Goal: Check status: Check status

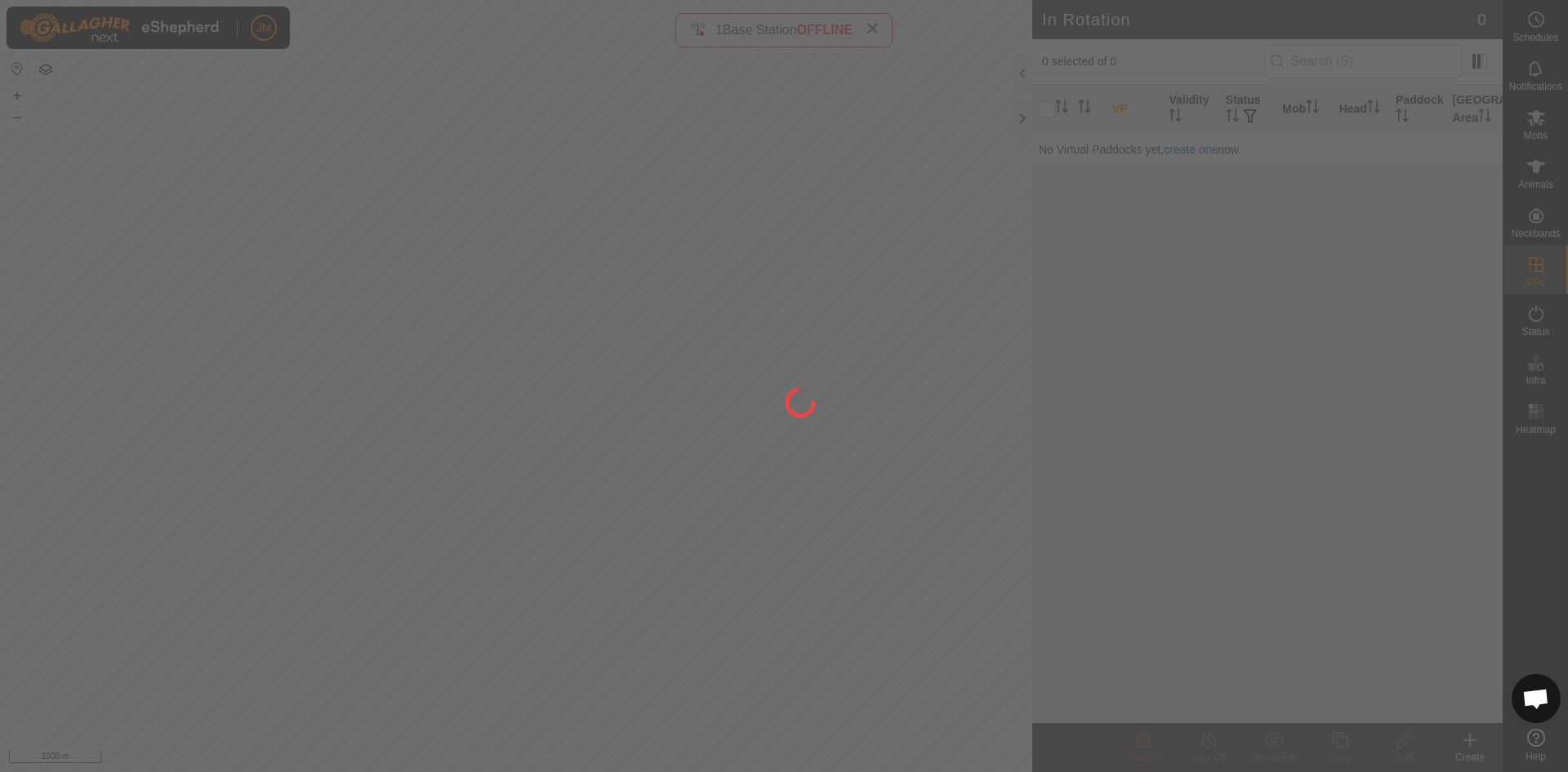
click at [1024, 118] on div at bounding box center [784, 386] width 1568 height 772
click at [1021, 120] on div at bounding box center [784, 386] width 1568 height 772
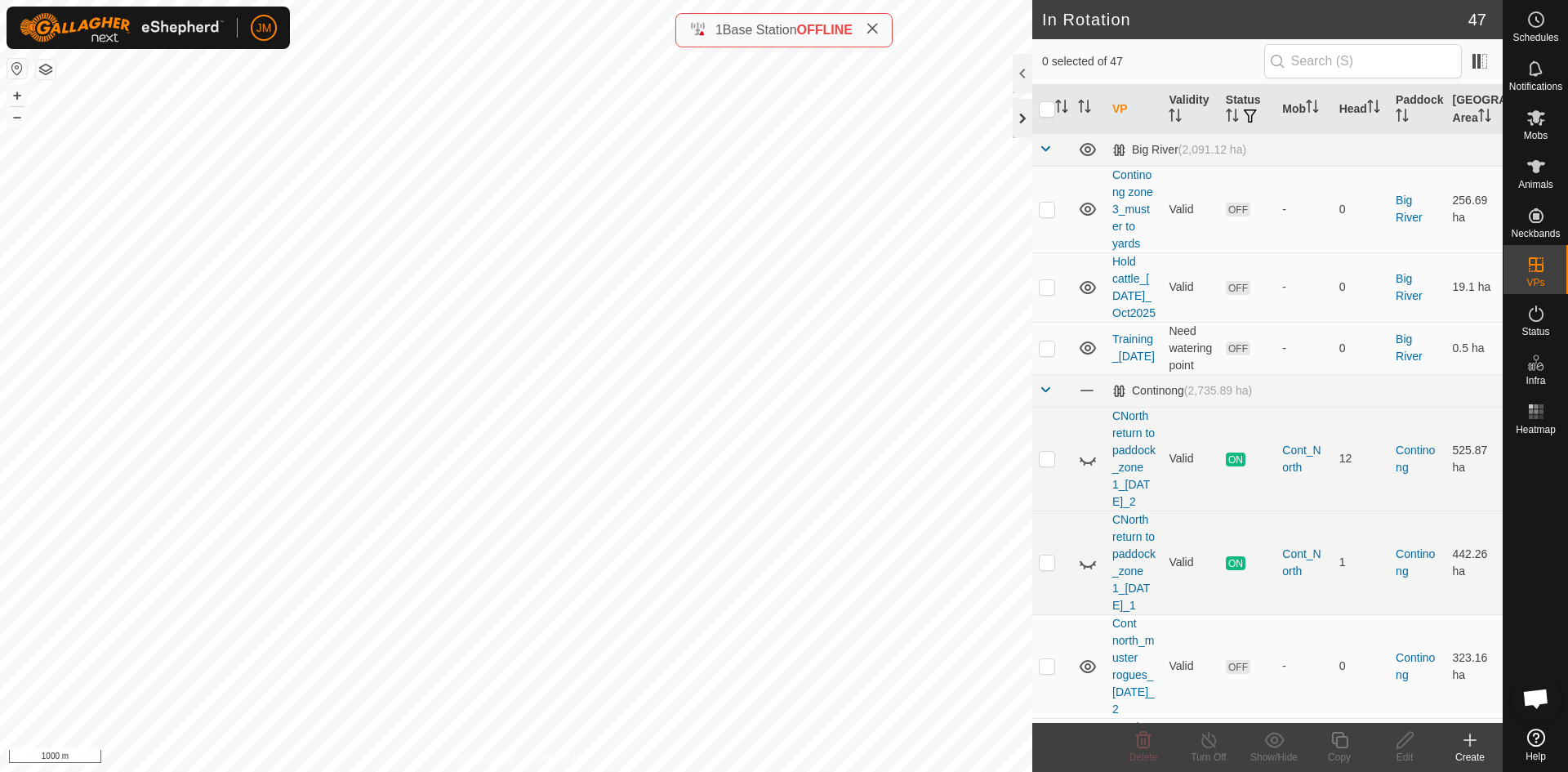
click at [1022, 126] on div at bounding box center [1023, 118] width 20 height 39
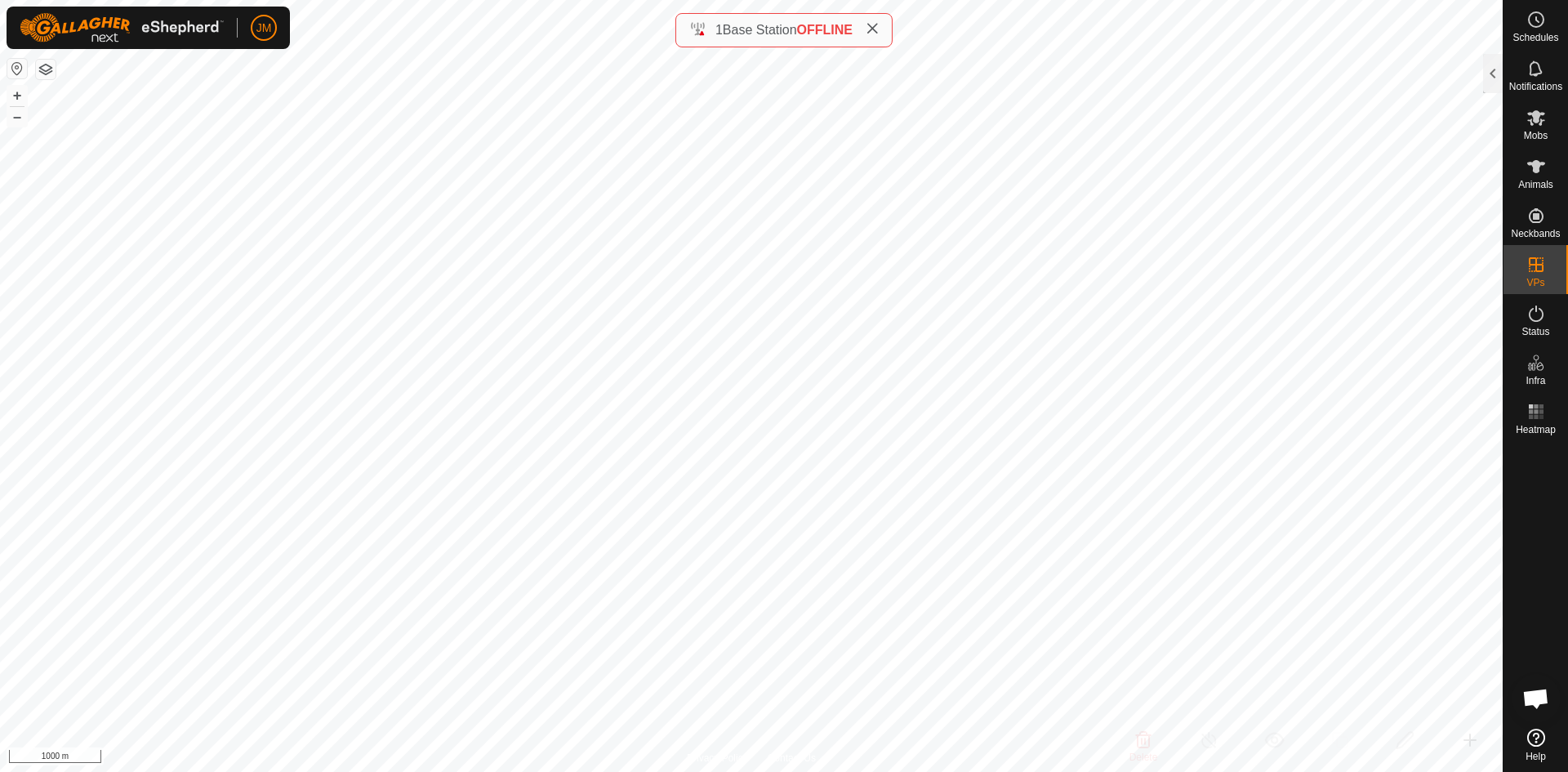
click at [876, 30] on icon at bounding box center [873, 29] width 13 height 13
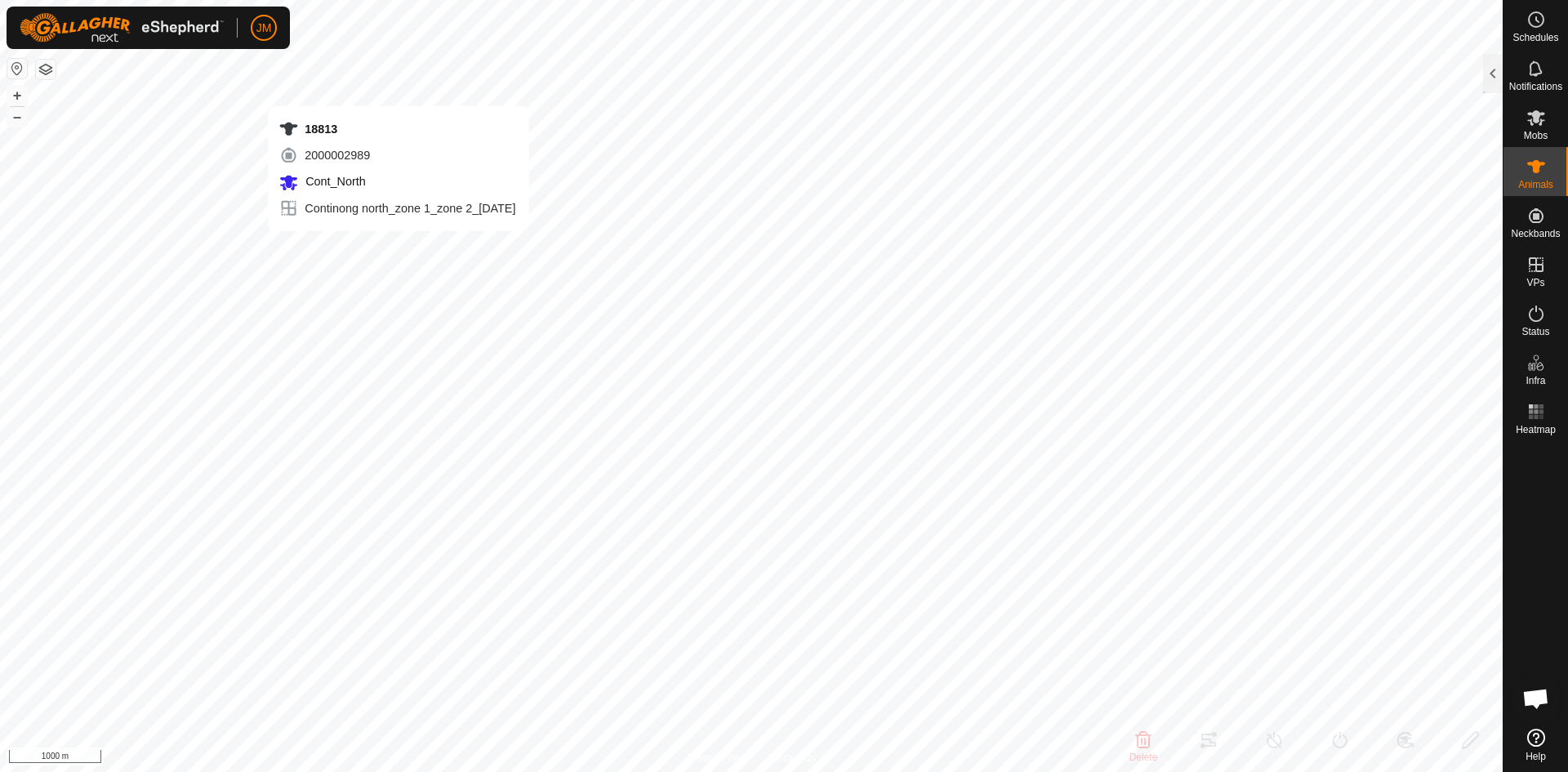
type input "18813"
type input "-"
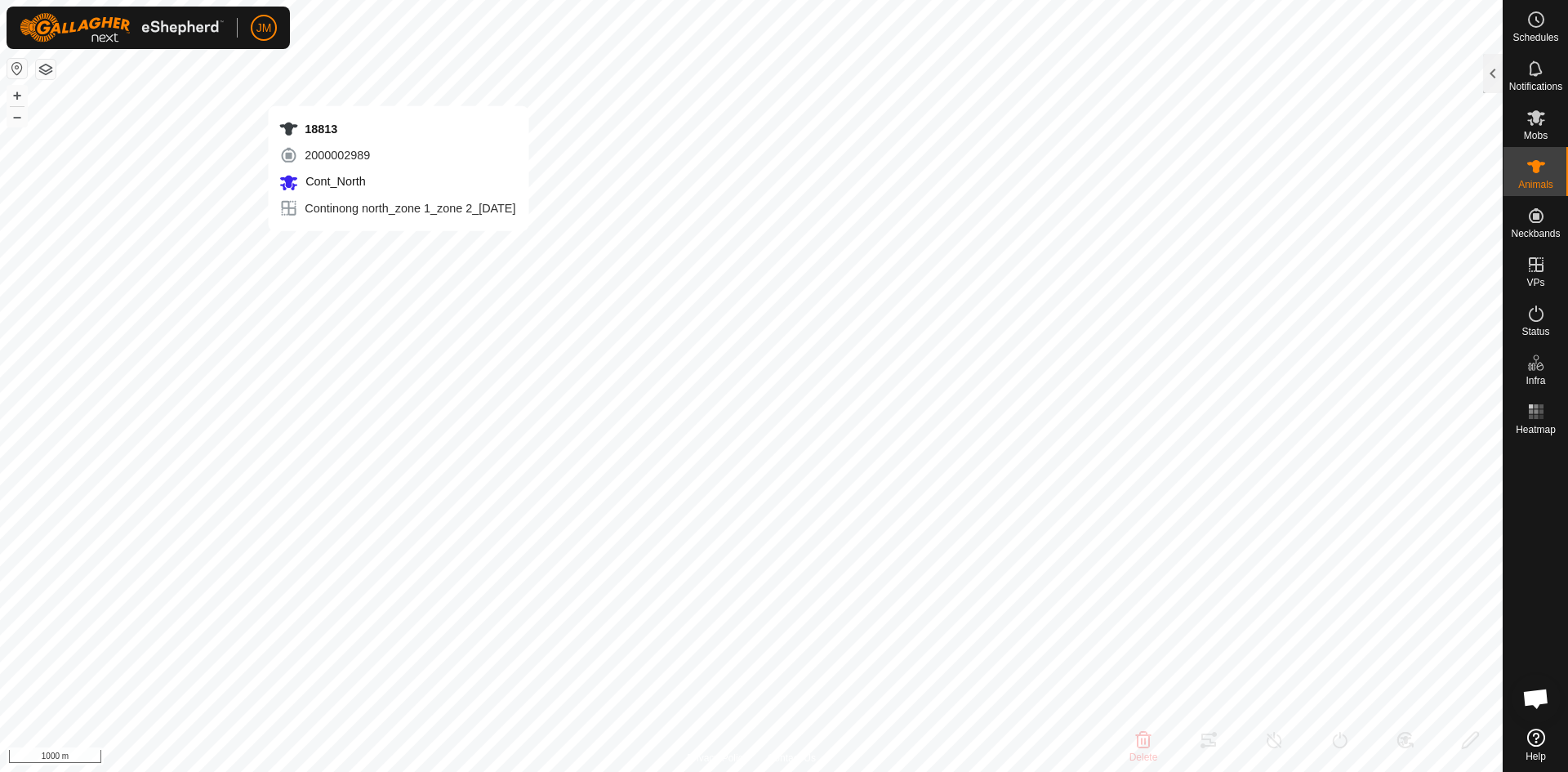
type input "-"
click at [15, 98] on button "+" at bounding box center [17, 96] width 20 height 20
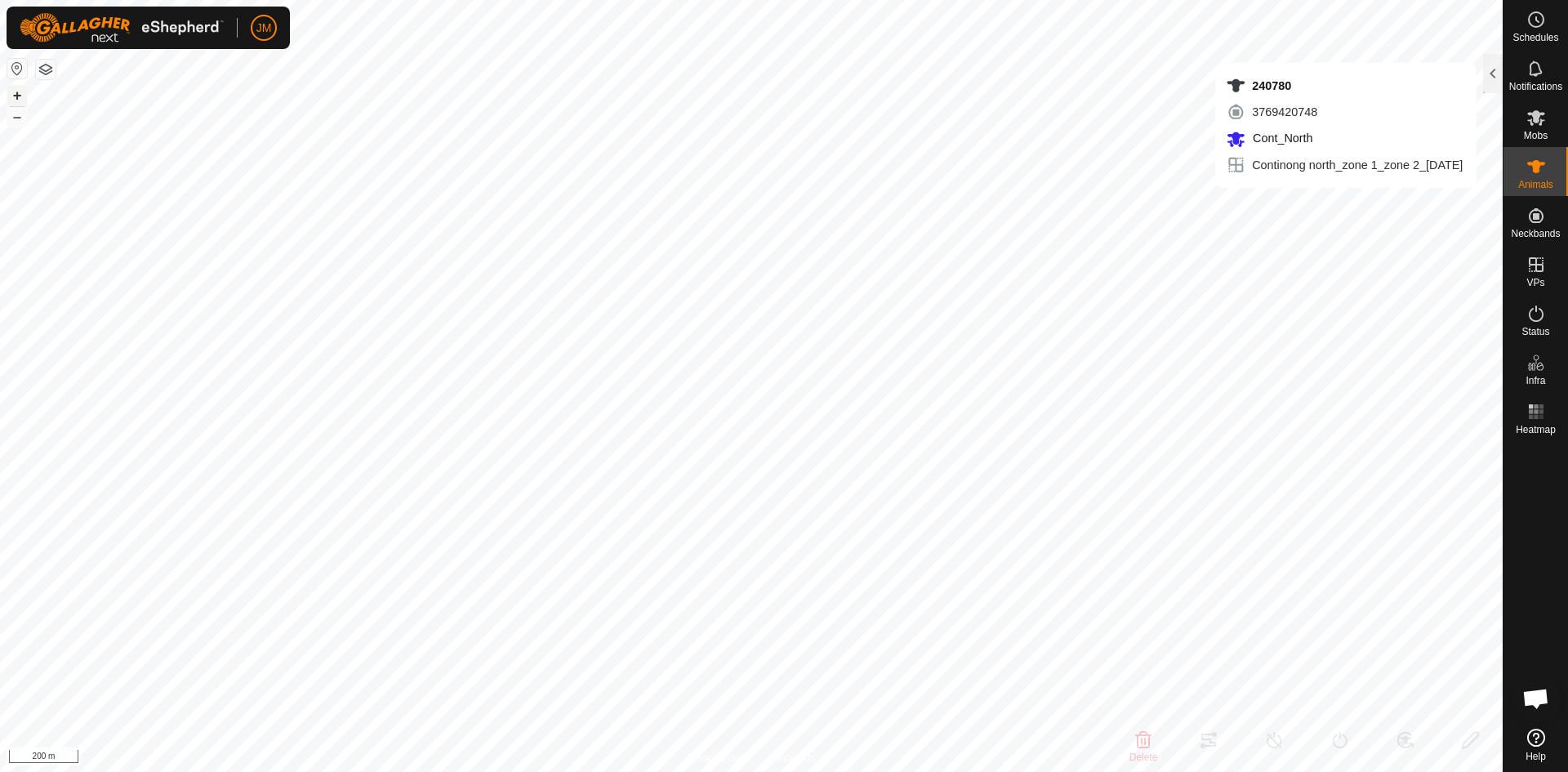
type input "240780"
type input "-"
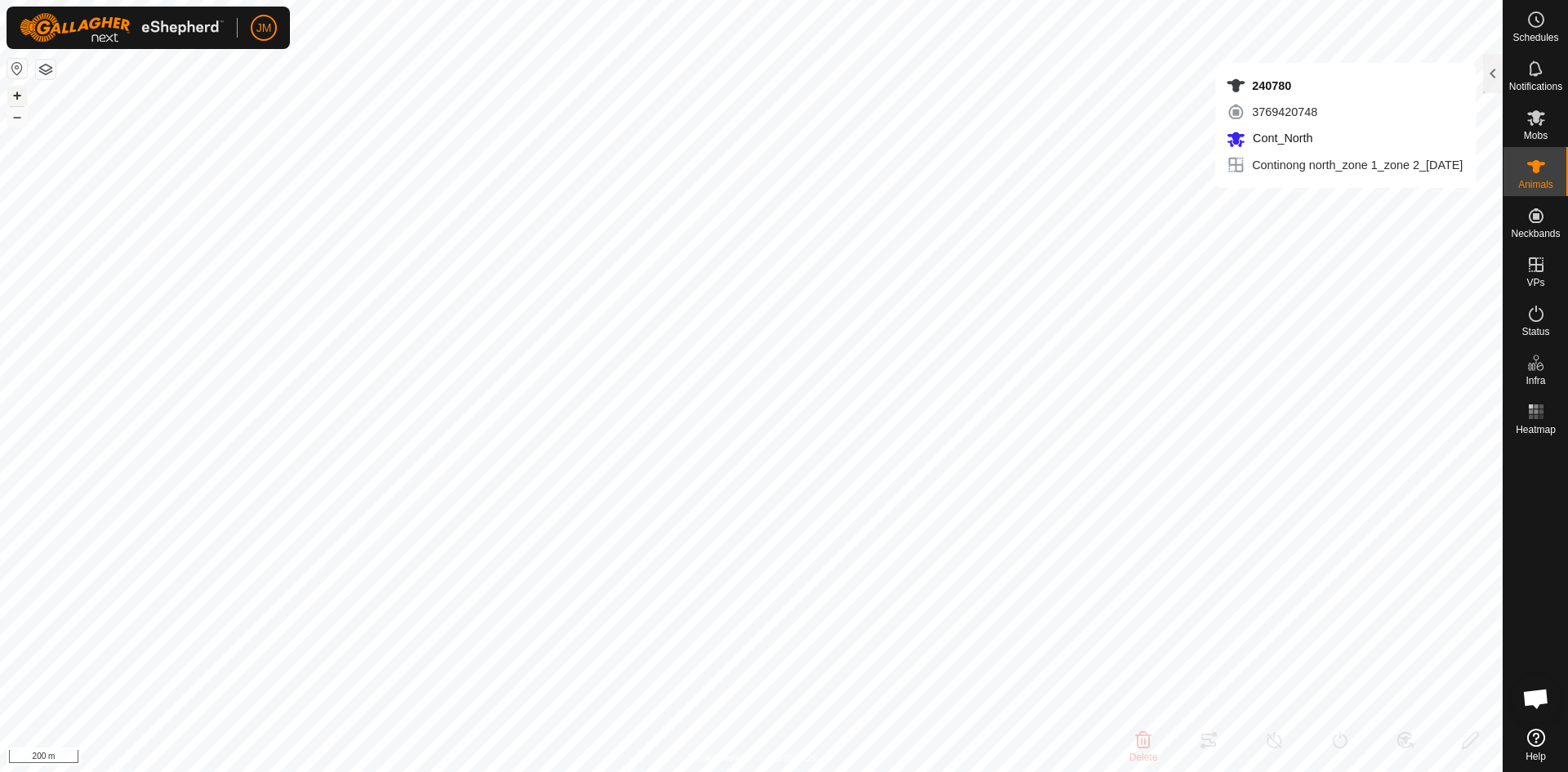
type input "-"
click at [18, 118] on button "–" at bounding box center [17, 116] width 20 height 20
type input "240780"
